Goal: Obtain resource: Obtain resource

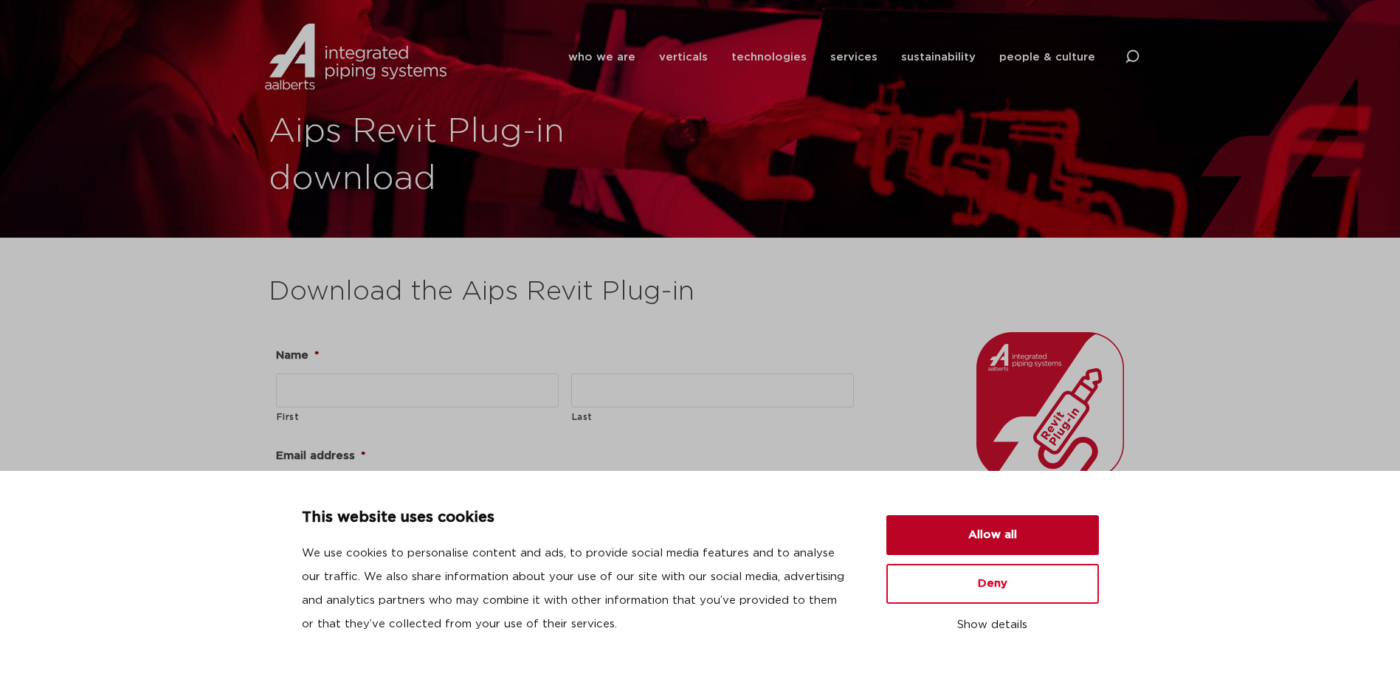
click at [1013, 537] on button "Allow all" at bounding box center [992, 535] width 213 height 40
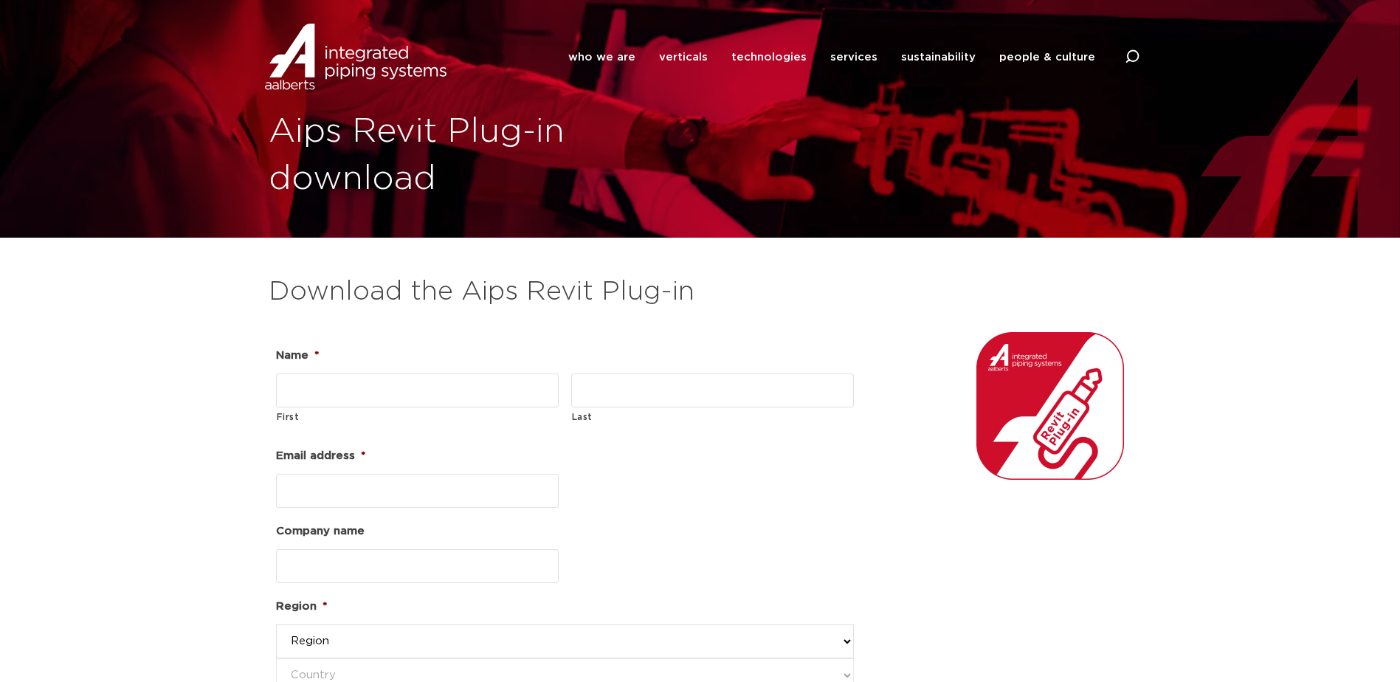
drag, startPoint x: 364, startPoint y: 401, endPoint x: 376, endPoint y: 394, distance: 14.2
click at [364, 401] on input "First" at bounding box center [417, 390] width 283 height 34
type input "Scott"
type input "Falcon"
type input "sfalcon@gibraltar1.com"
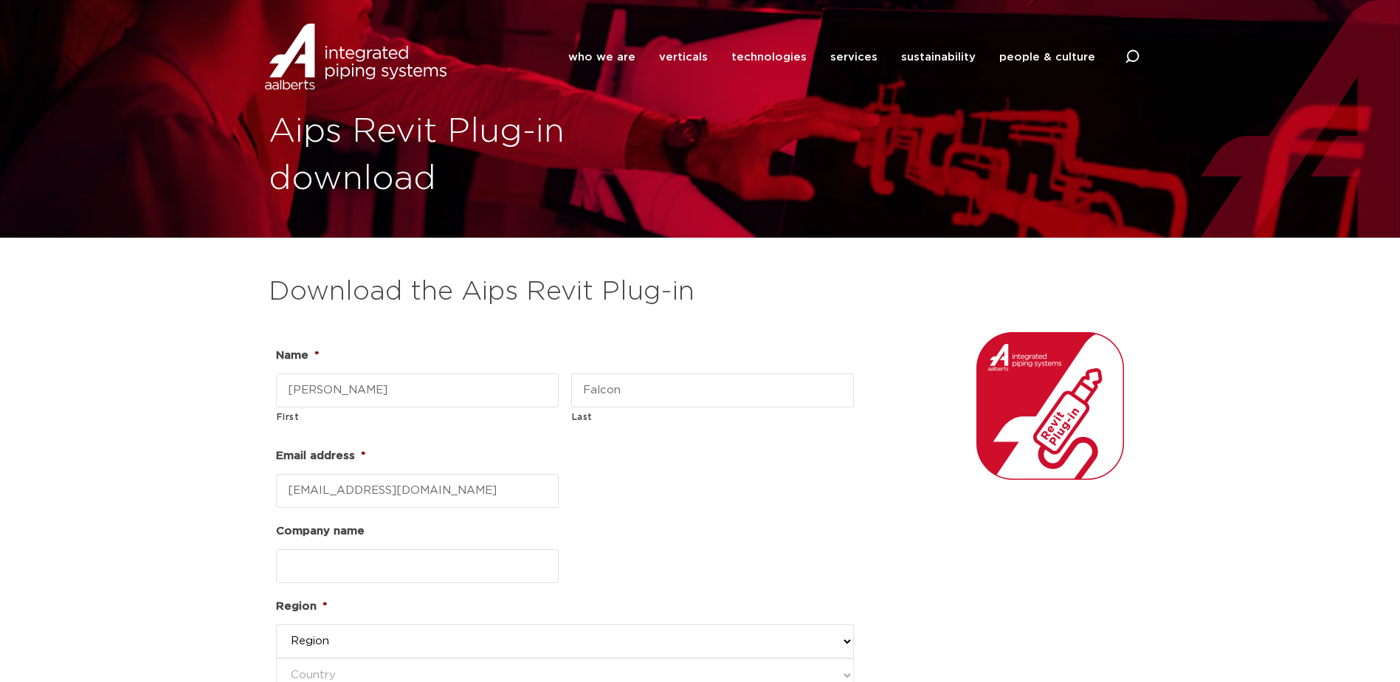
type input "Gibraltar"
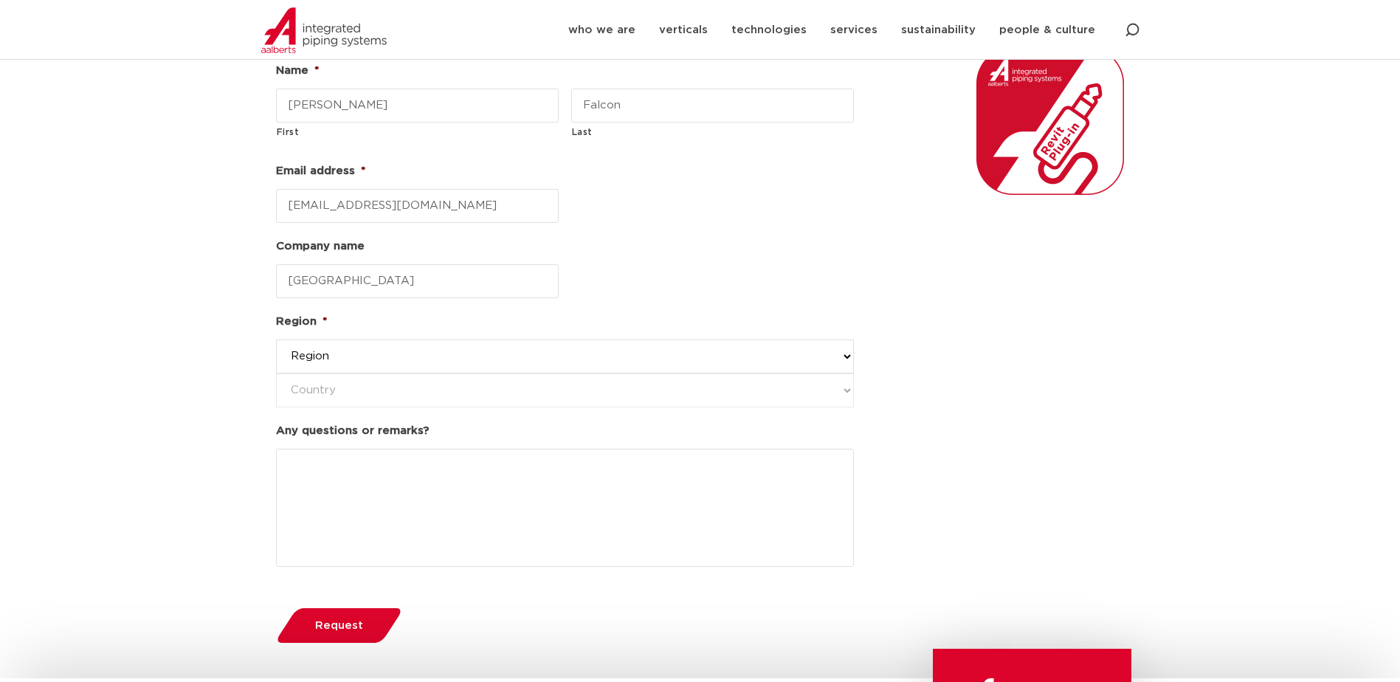
scroll to position [295, 0]
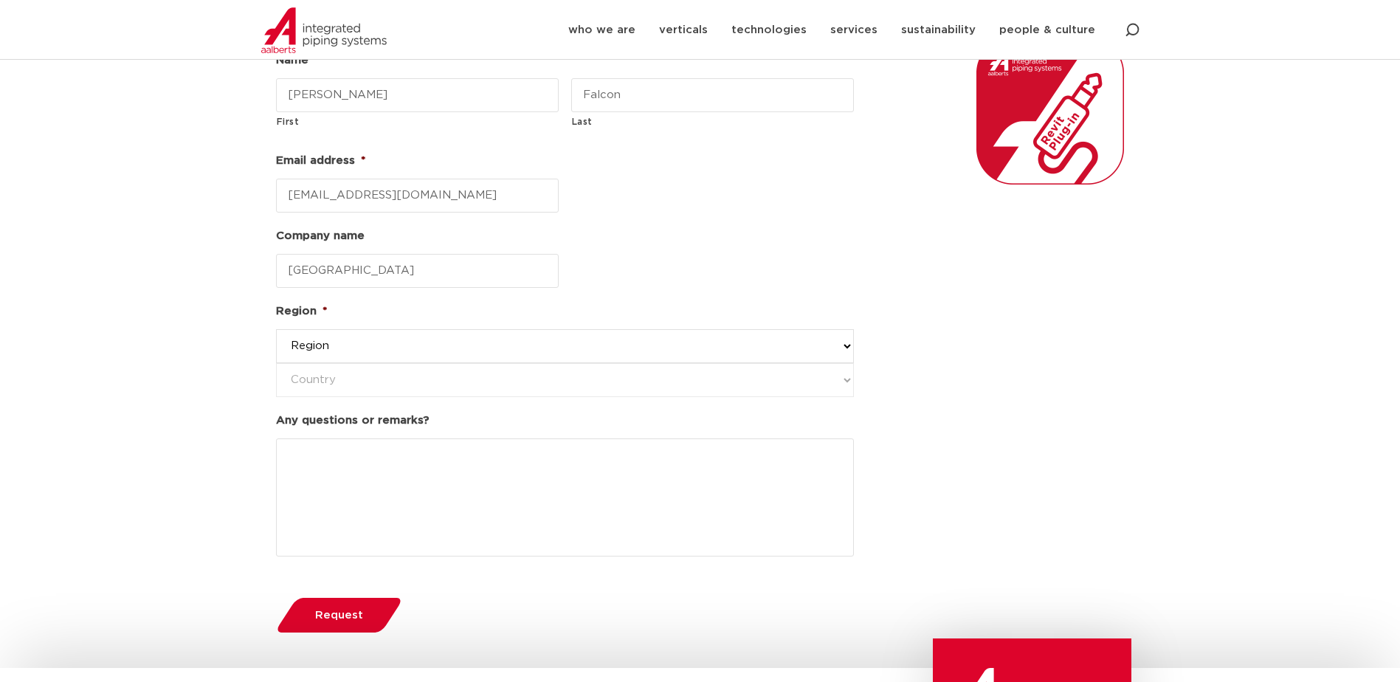
click at [844, 347] on select "Region western-europe america's asia pacific united kingdom and middle east" at bounding box center [565, 346] width 578 height 34
select select "america's"
click at [276, 329] on select "Region western-europe america's asia pacific united kingdom and middle east" at bounding box center [565, 346] width 578 height 34
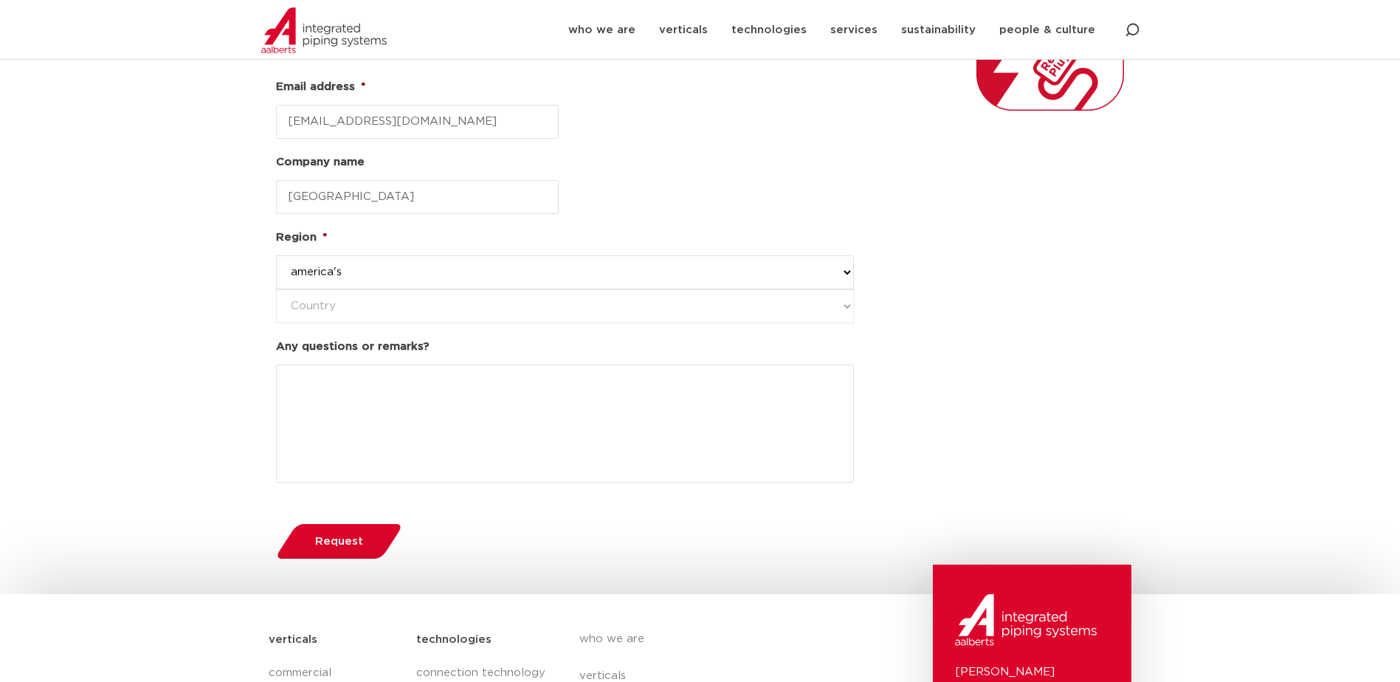
click at [359, 537] on span "Request" at bounding box center [339, 541] width 48 height 11
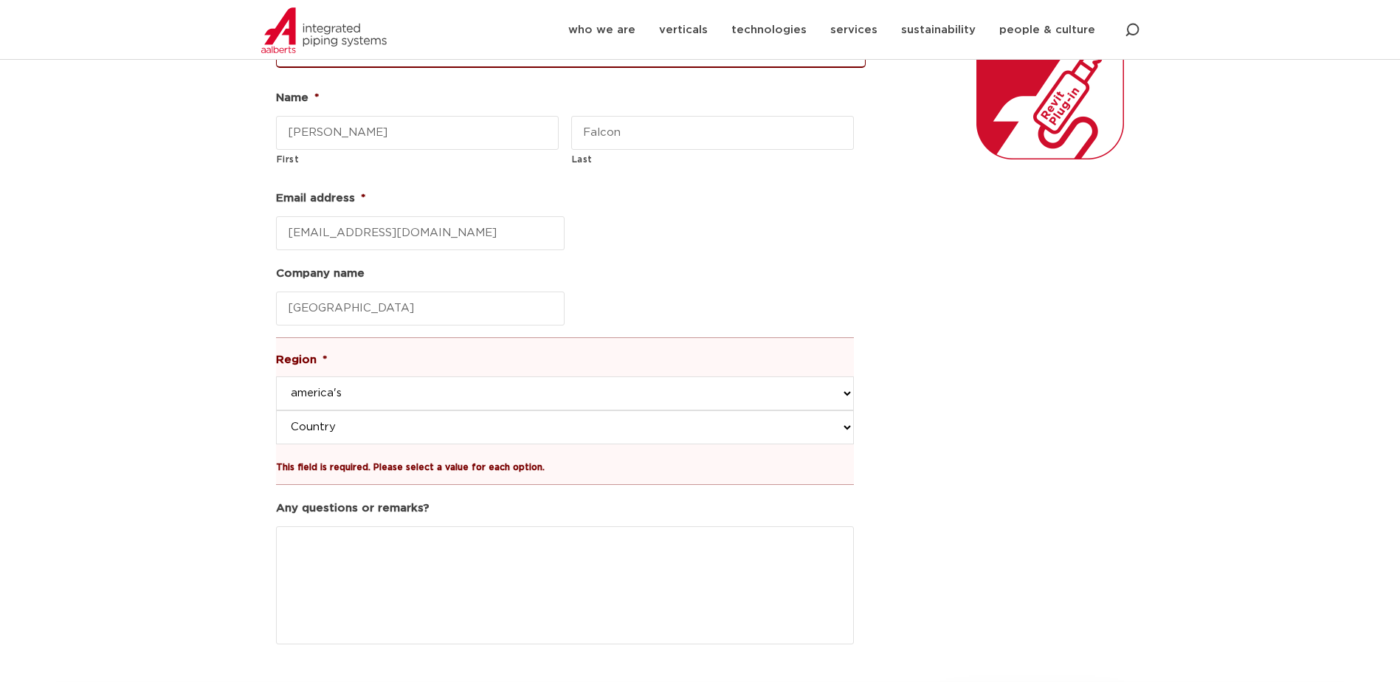
scroll to position [369, 0]
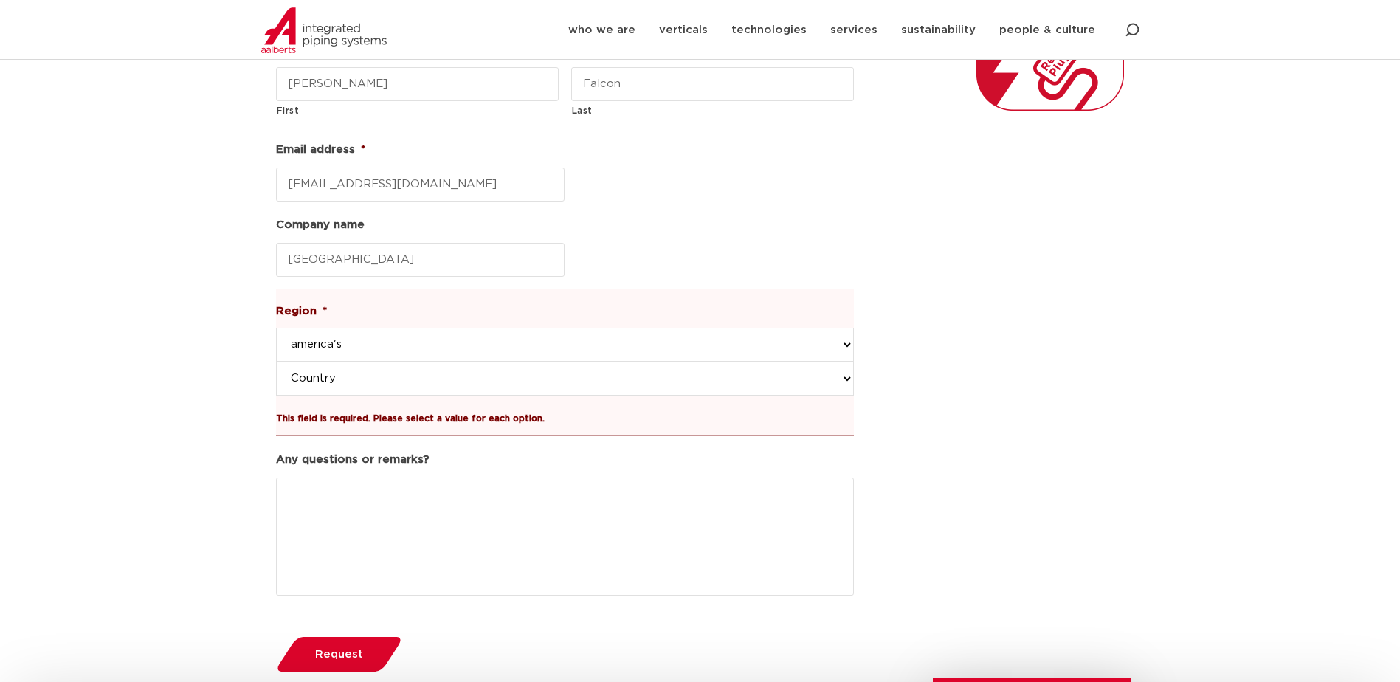
click at [847, 375] on select "Country united states of america canada latin america & caribbean" at bounding box center [565, 379] width 578 height 34
select select "united states of america"
click at [276, 362] on select "Country united states of america canada latin america & caribbean" at bounding box center [565, 379] width 578 height 34
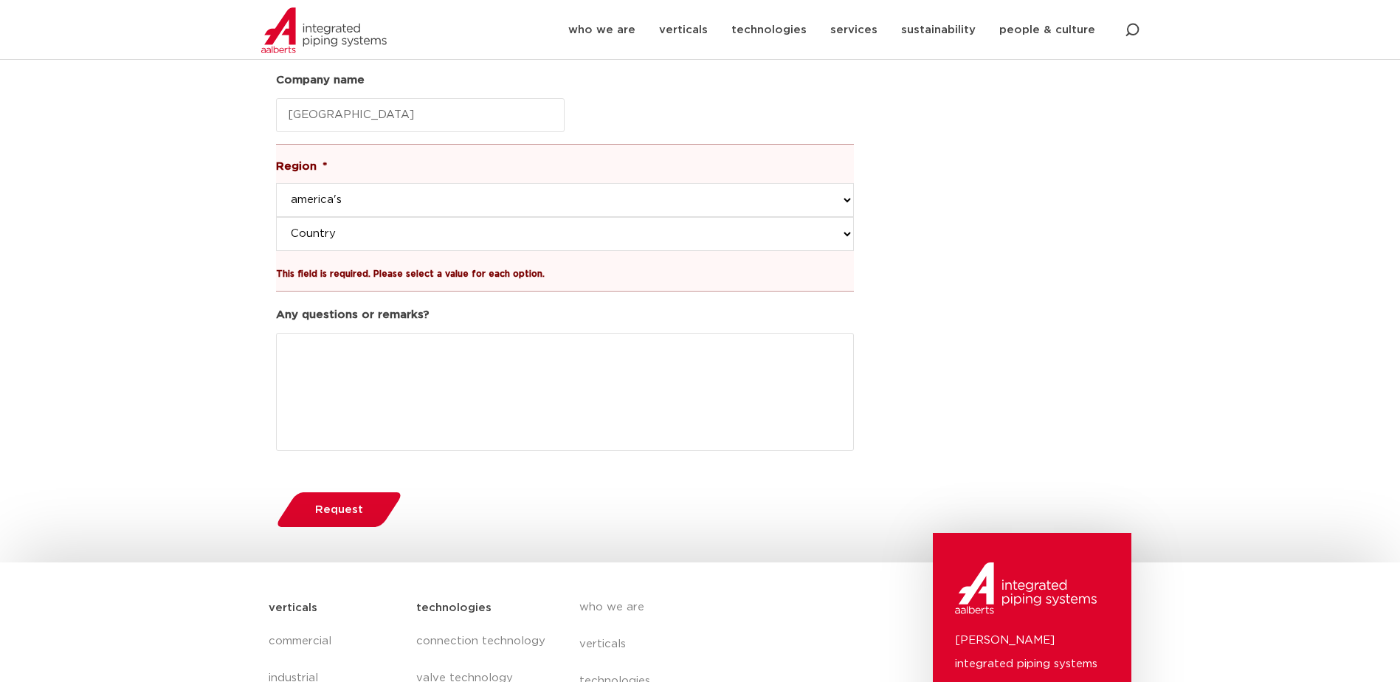
scroll to position [517, 0]
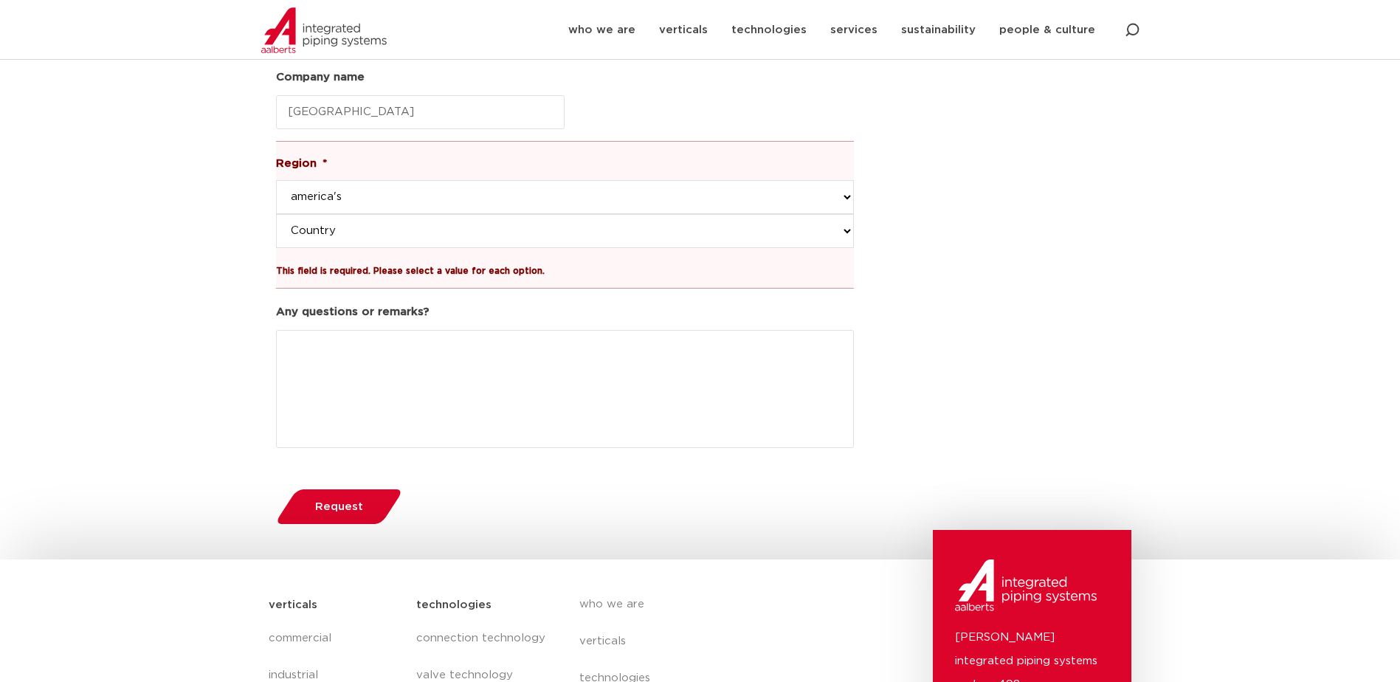
click at [348, 501] on span "Request" at bounding box center [339, 506] width 48 height 11
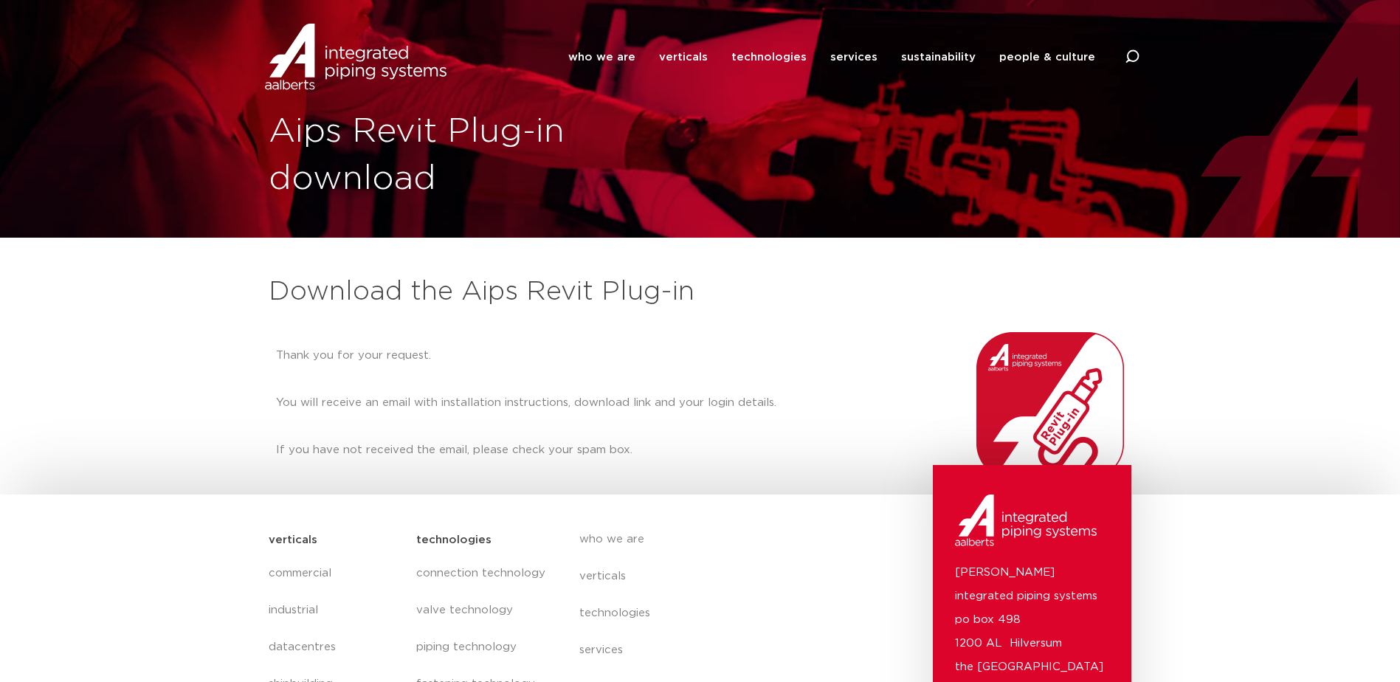
click at [879, 349] on div at bounding box center [1002, 406] width 259 height 162
